Goal: Answer question/provide support: Share knowledge or assist other users

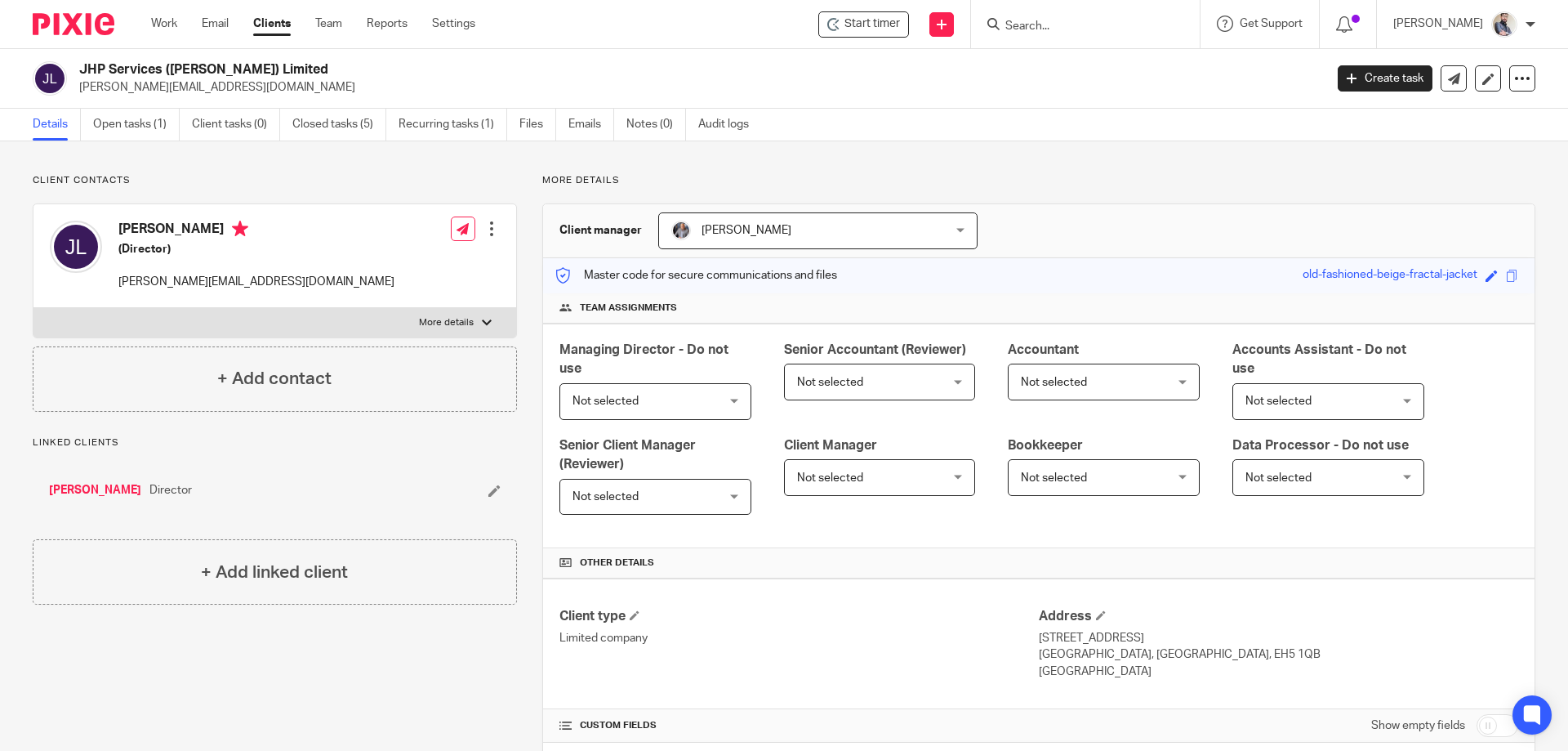
scroll to position [717, 0]
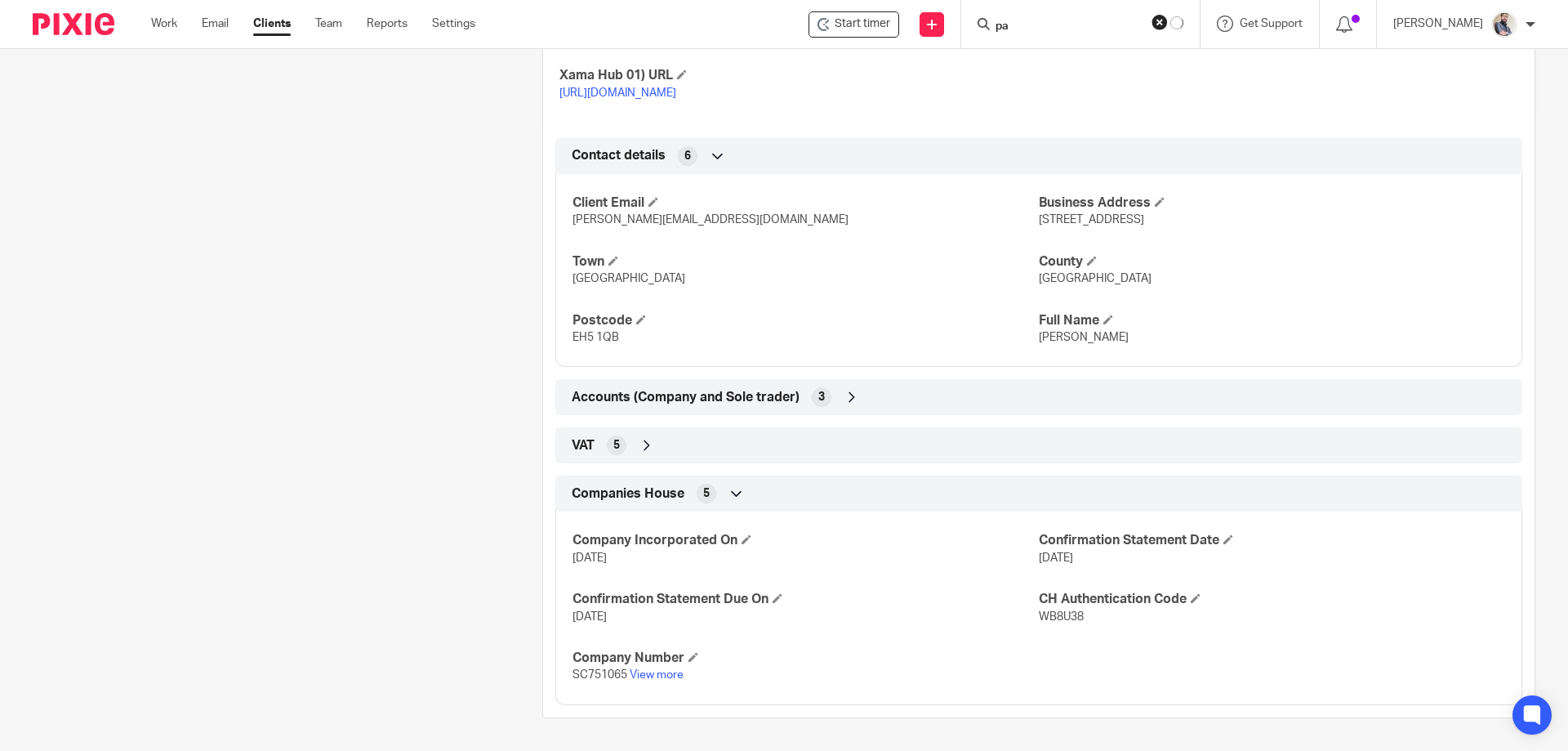
type input "p"
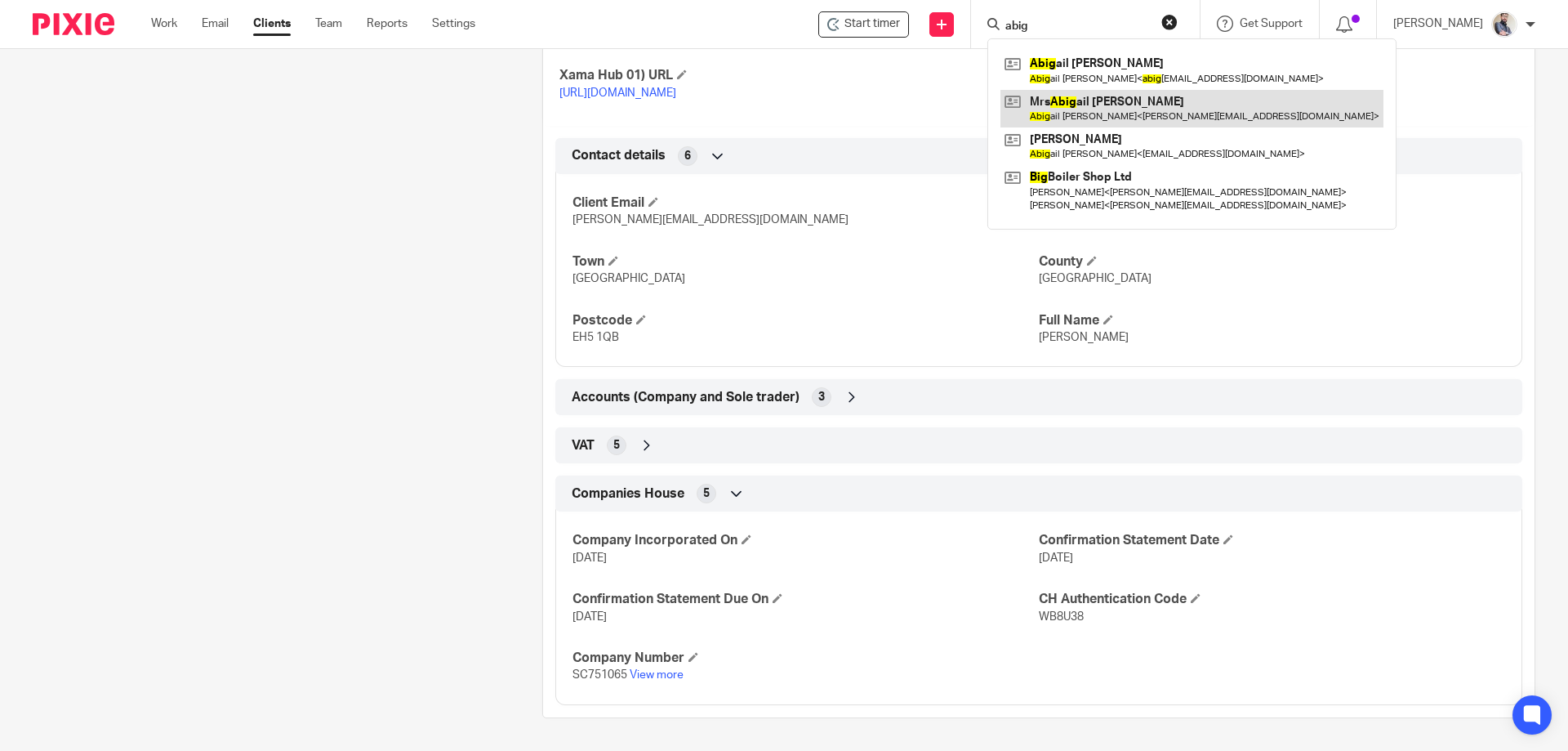
type input "abig"
click at [1142, 89] on link at bounding box center [1192, 108] width 383 height 38
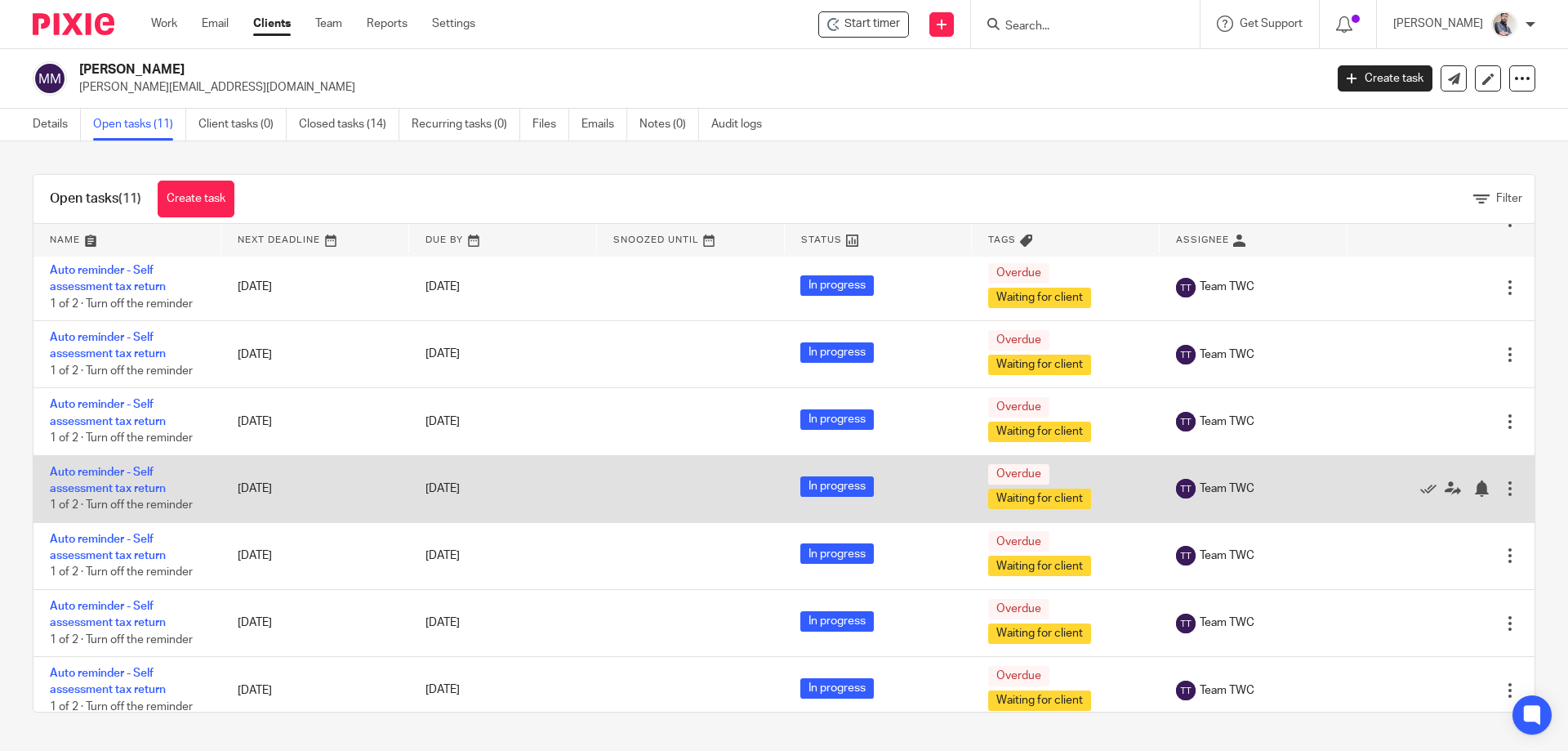
scroll to position [284, 0]
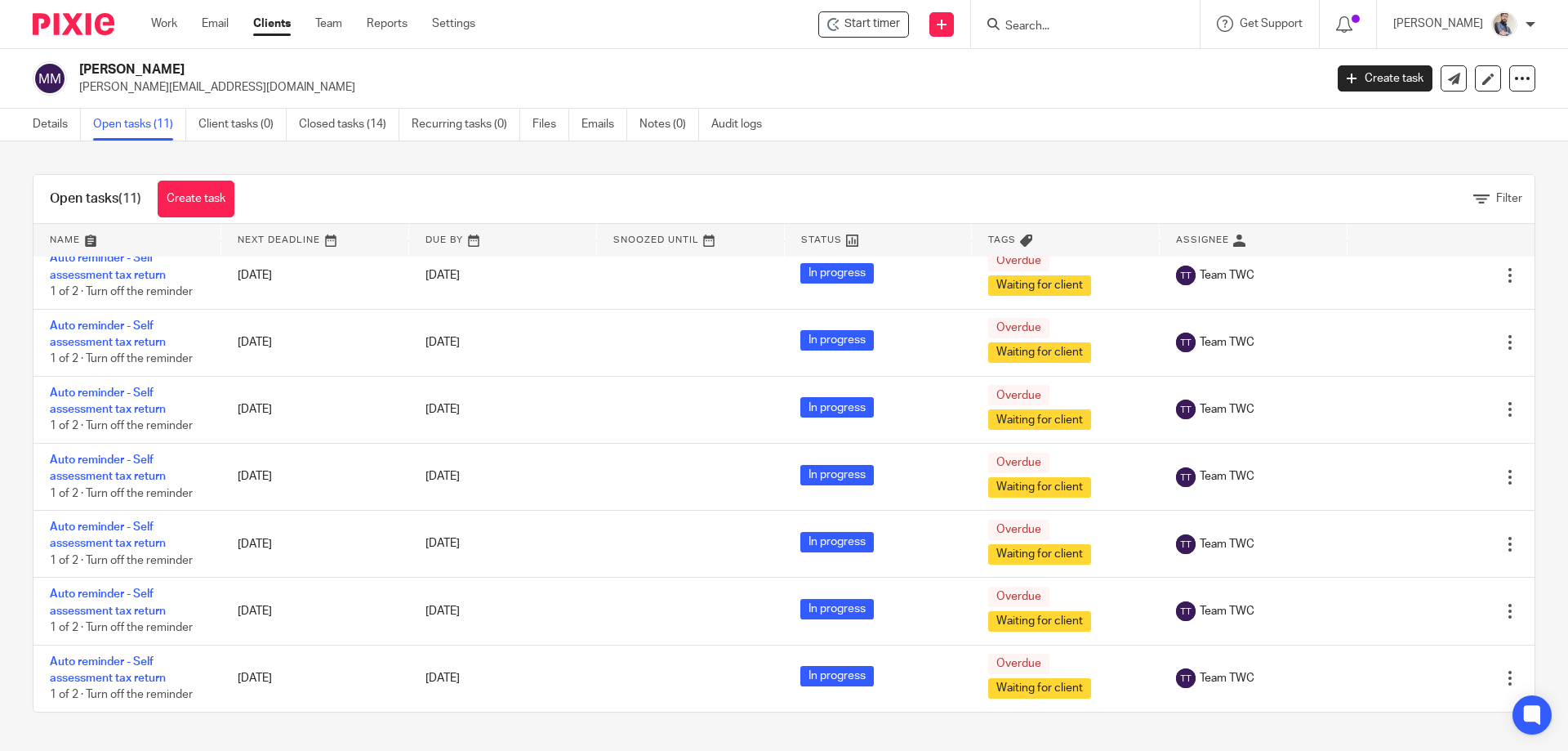
click at [1065, 14] on form at bounding box center [1091, 23] width 174 height 21
click at [1077, 30] on input "Search" at bounding box center [1077, 27] width 147 height 14
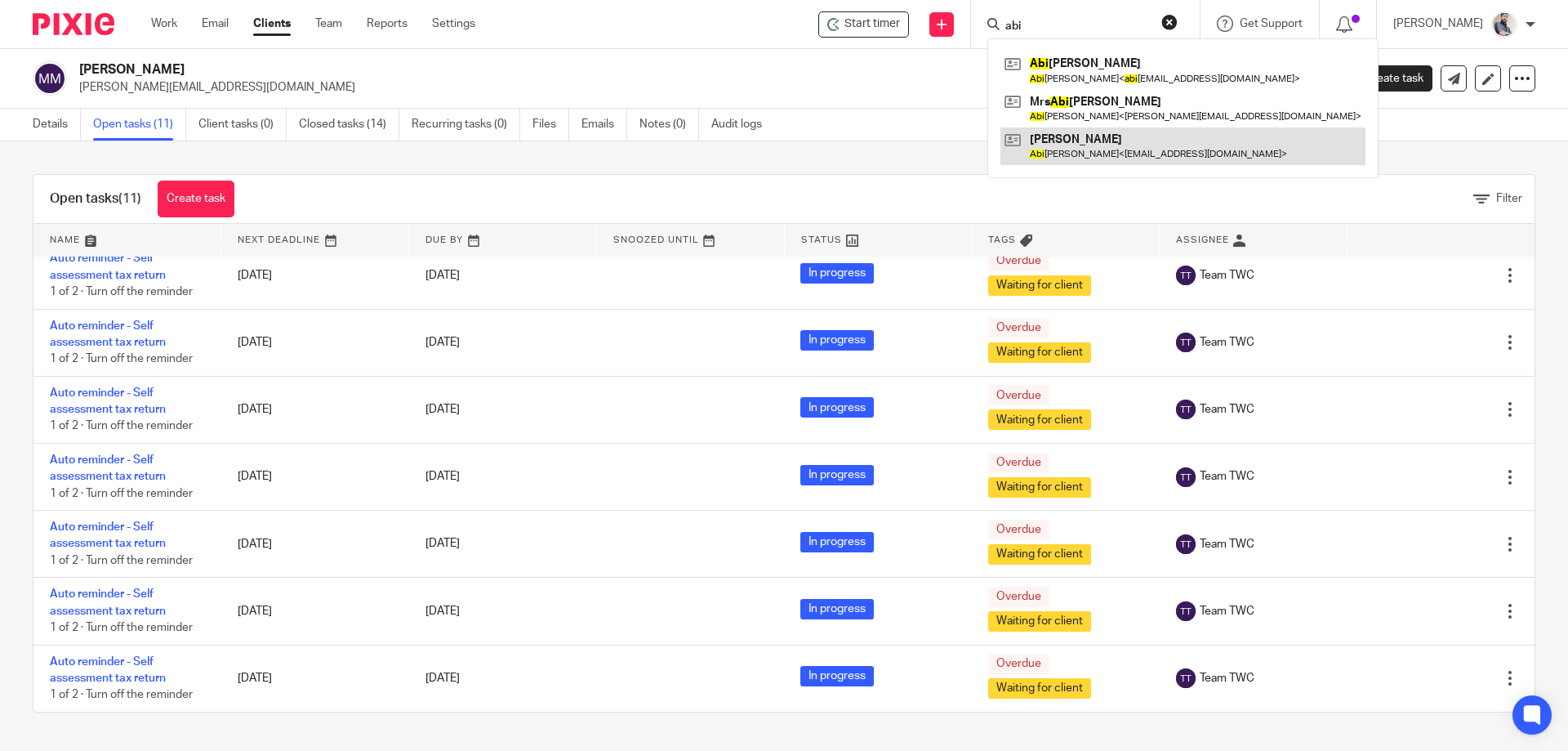
type input "abi"
click at [1209, 162] on link at bounding box center [1183, 146] width 365 height 38
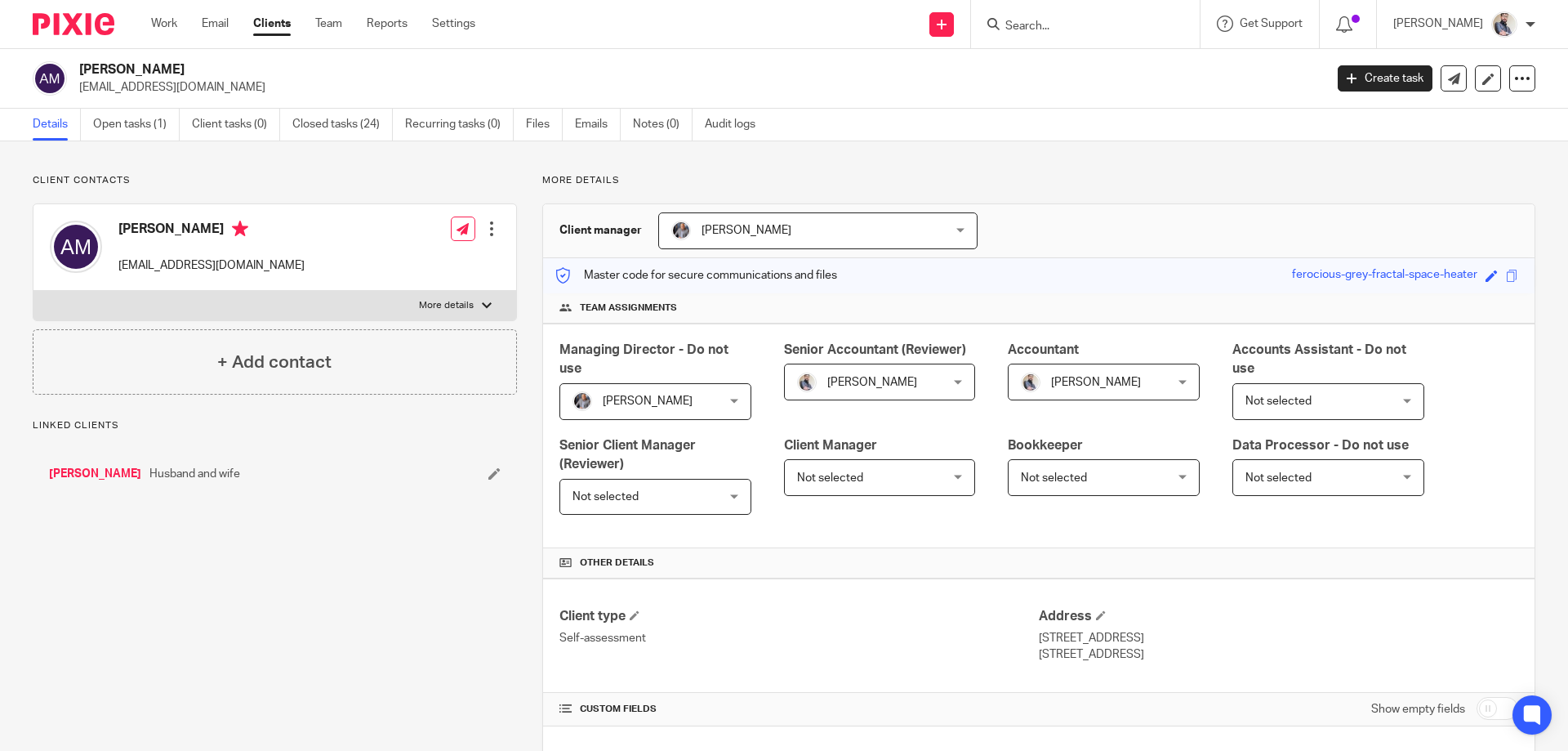
click at [151, 117] on link "Open tasks (1)" at bounding box center [136, 124] width 87 height 32
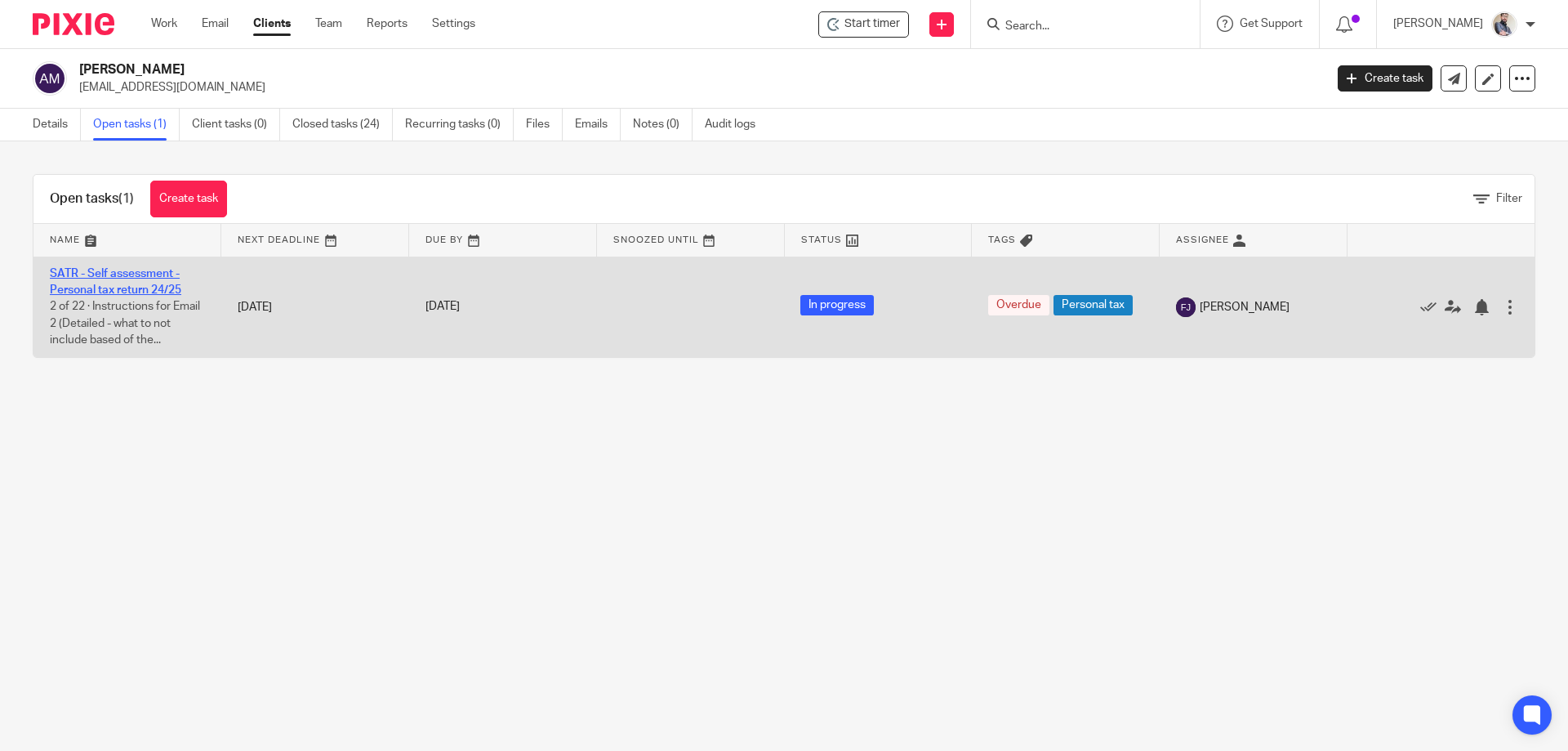
click at [107, 268] on link "SATR - Self assessment - Personal tax return 24/25" at bounding box center [116, 281] width 132 height 28
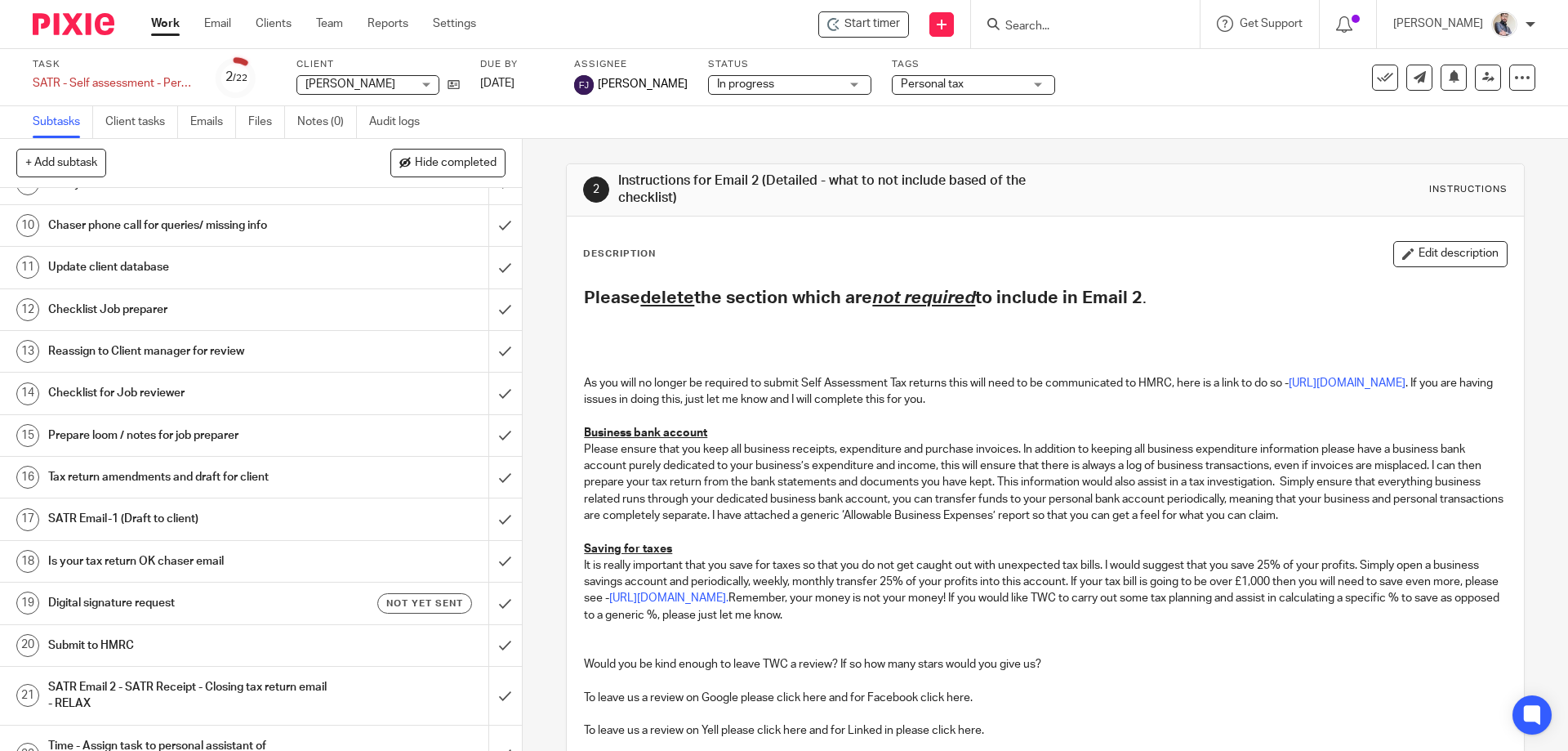
scroll to position [427, 0]
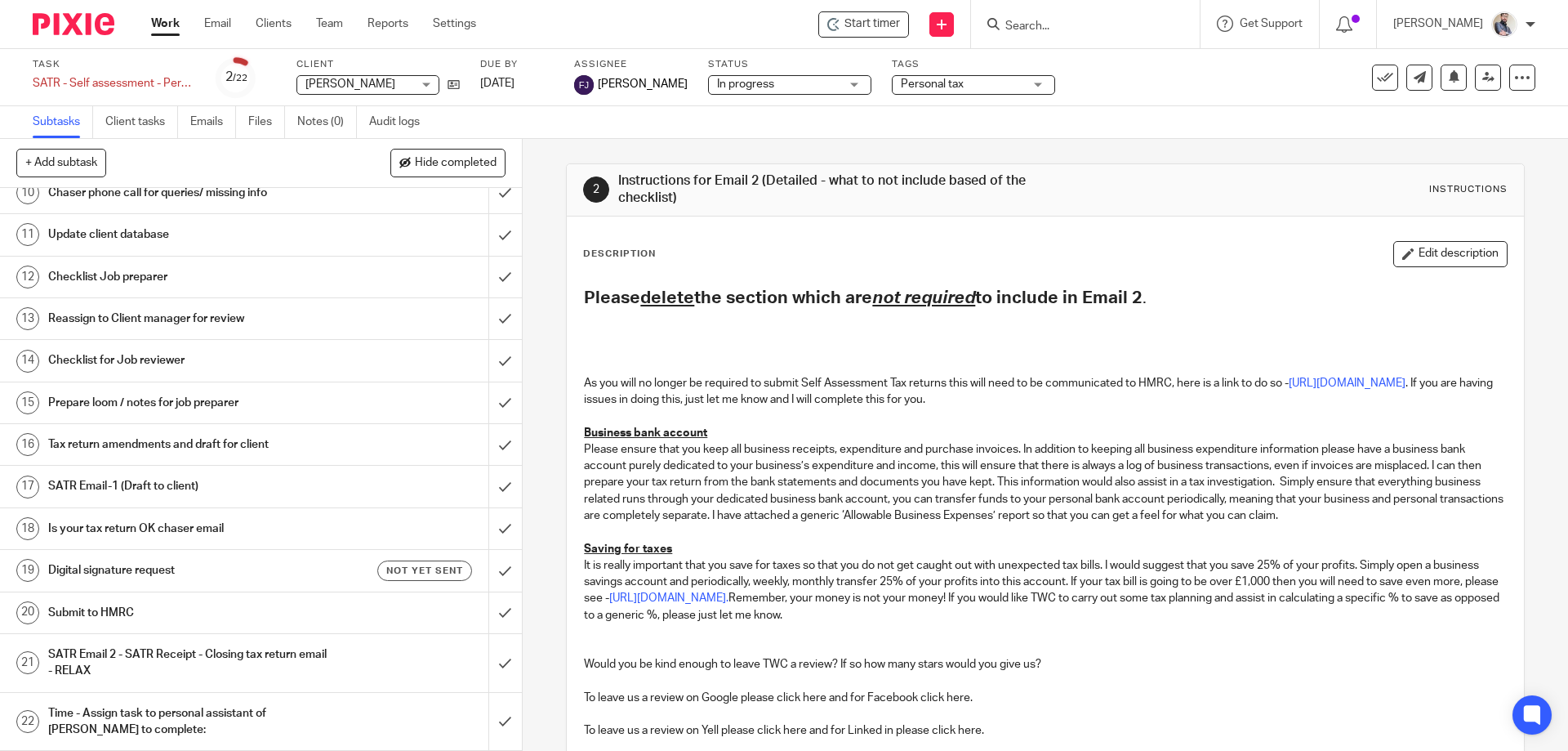
click at [157, 488] on h1 "SATR Email-1 (Draft to client)" at bounding box center [189, 485] width 283 height 24
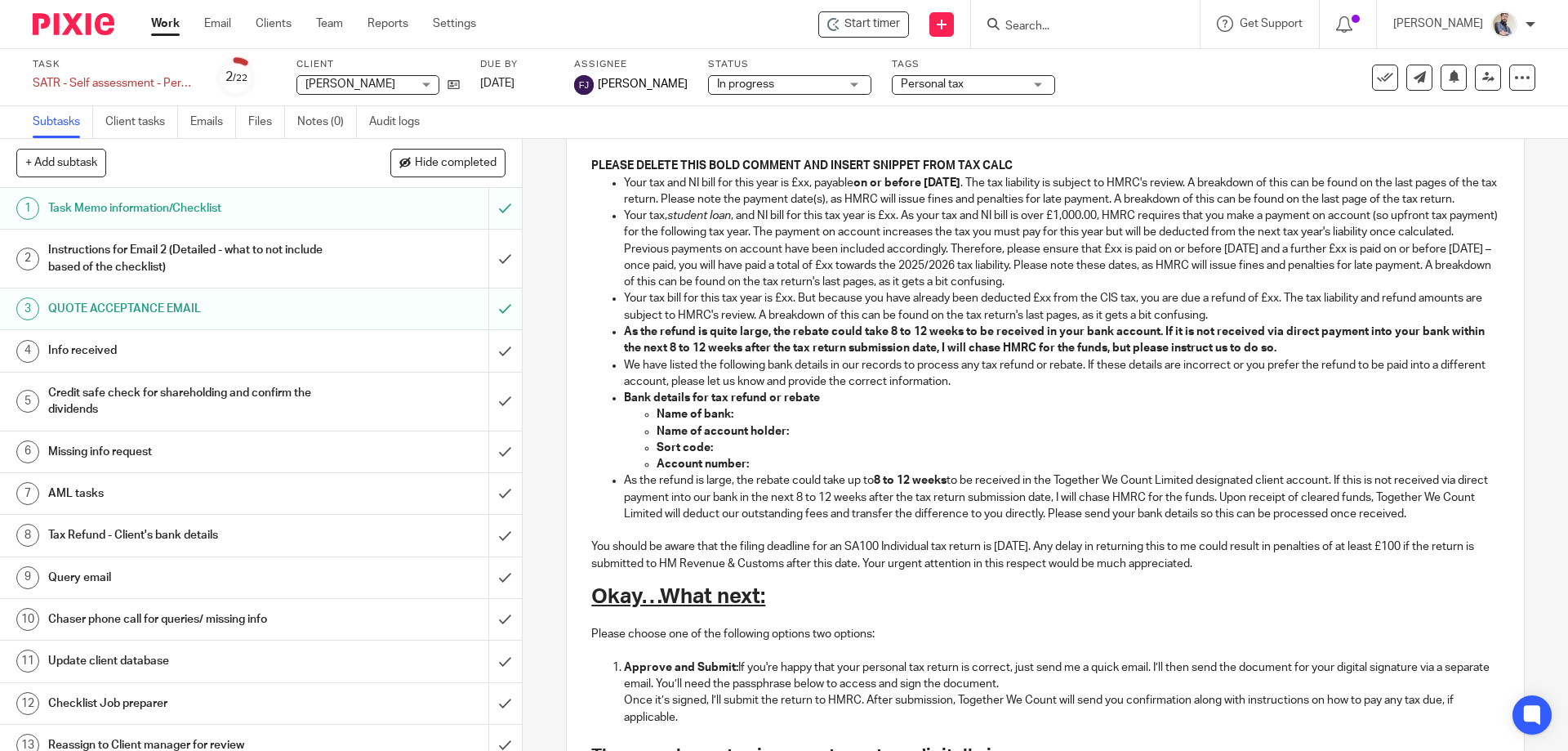
scroll to position [1018, 0]
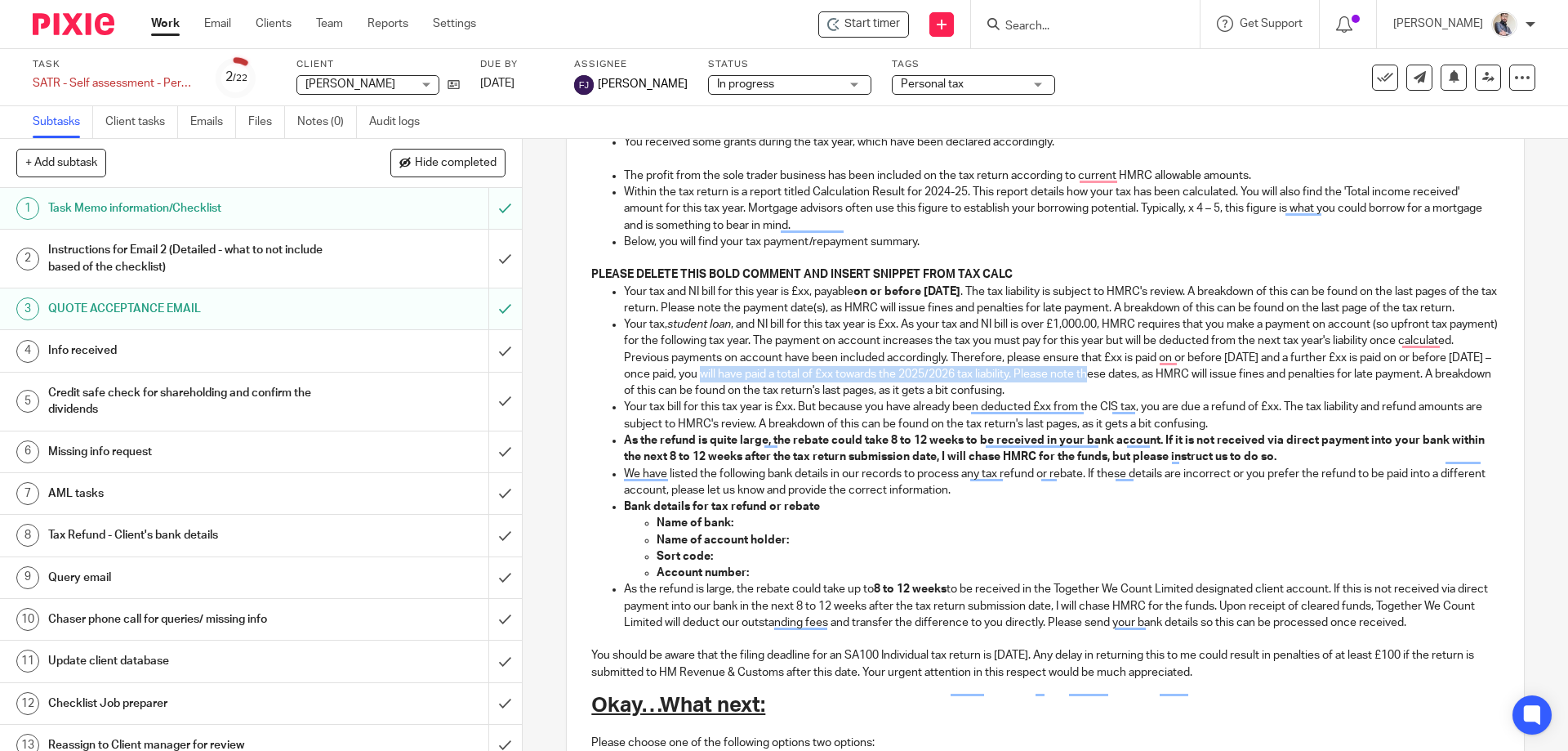
drag, startPoint x: 1180, startPoint y: 393, endPoint x: 786, endPoint y: 389, distance: 394.0
click at [786, 389] on p "Your tax, student loan , and NI bill for this tax year is £xx. As your tax and …" at bounding box center [1062, 357] width 875 height 82
copy p "once paid, you will have paid a total of £xx towards the 2025/2026 tax liabilit…"
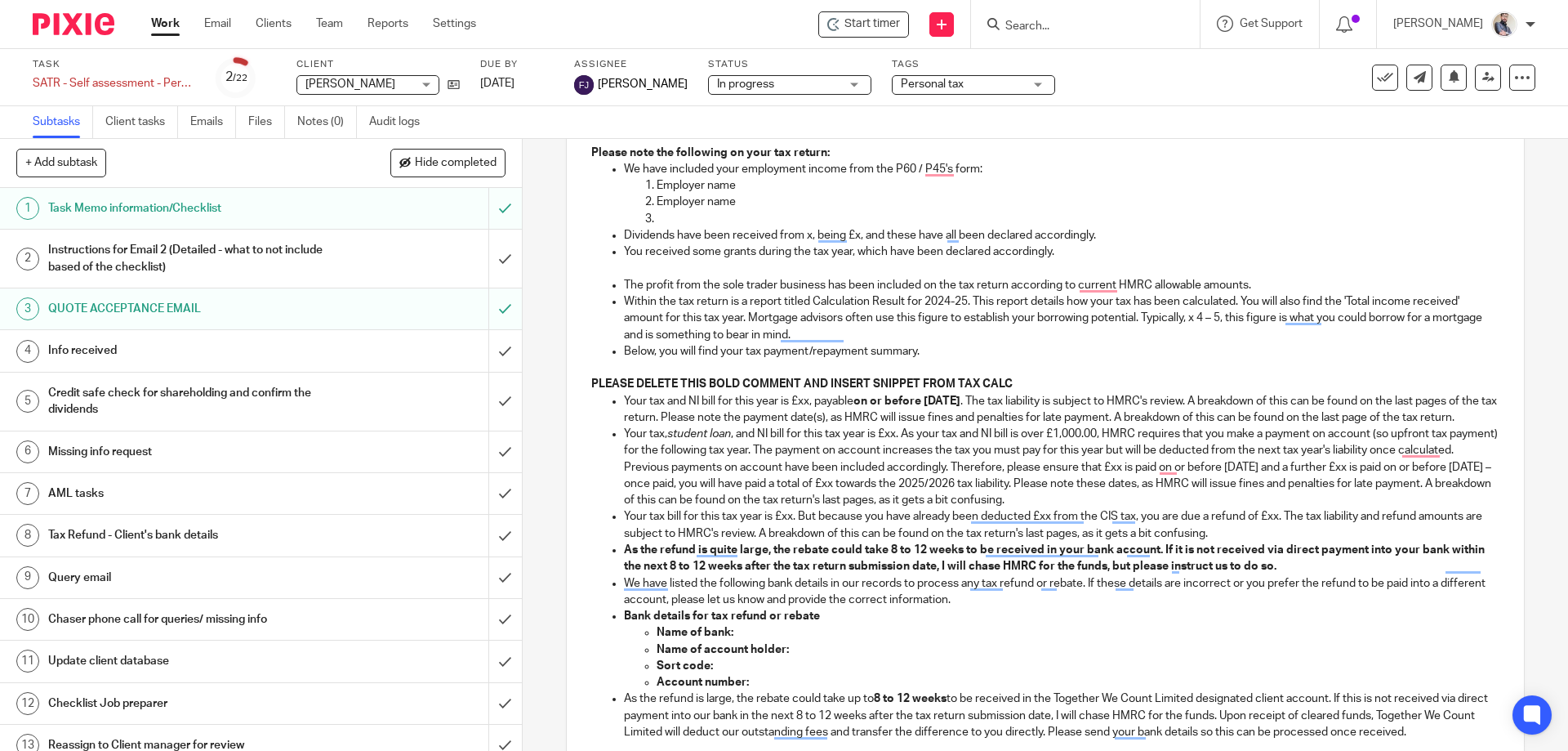
click at [629, 539] on p "Your tax bill for this tax year is £xx. But because you have already been deduc…" at bounding box center [1062, 524] width 875 height 33
drag, startPoint x: 647, startPoint y: 538, endPoint x: 1282, endPoint y: 532, distance: 635.0
click at [1282, 532] on p "Your tax bill for this tax year is £xx. But because you have already been deduc…" at bounding box center [1062, 524] width 875 height 33
copy p "ax bill for this tax year is £xx. But because you have already been deducted £x…"
